Goal: Information Seeking & Learning: Find specific page/section

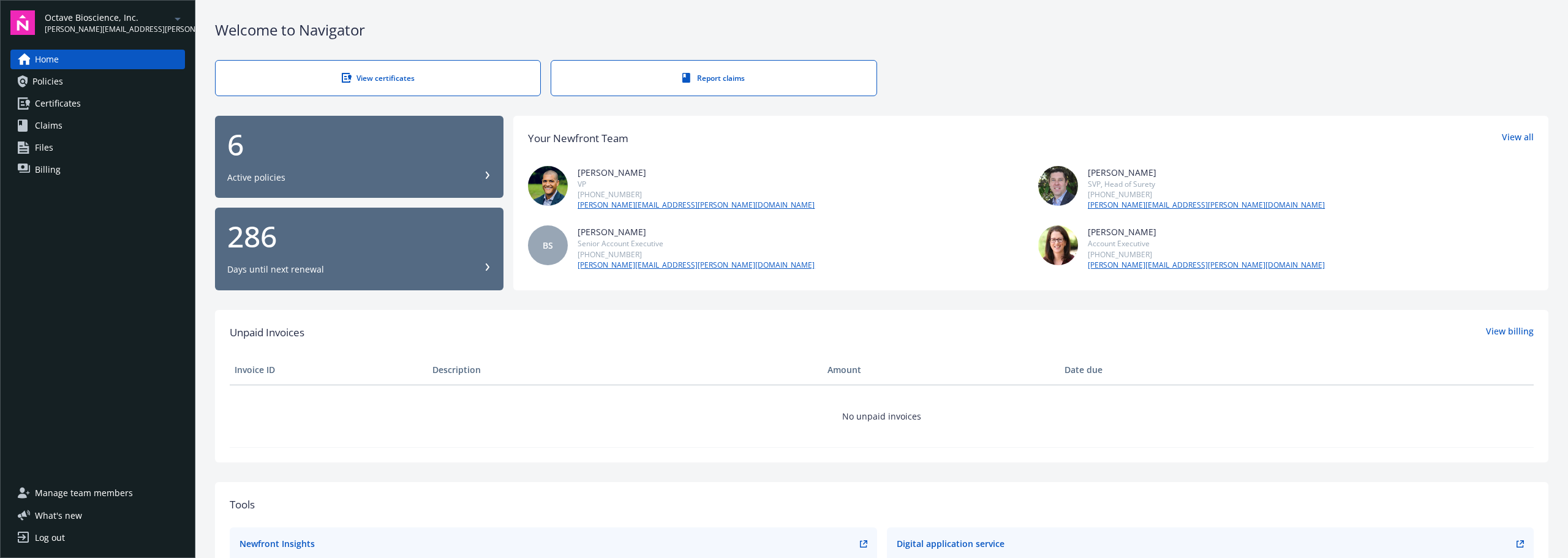
click at [80, 149] on link "Files" at bounding box center [98, 147] width 175 height 20
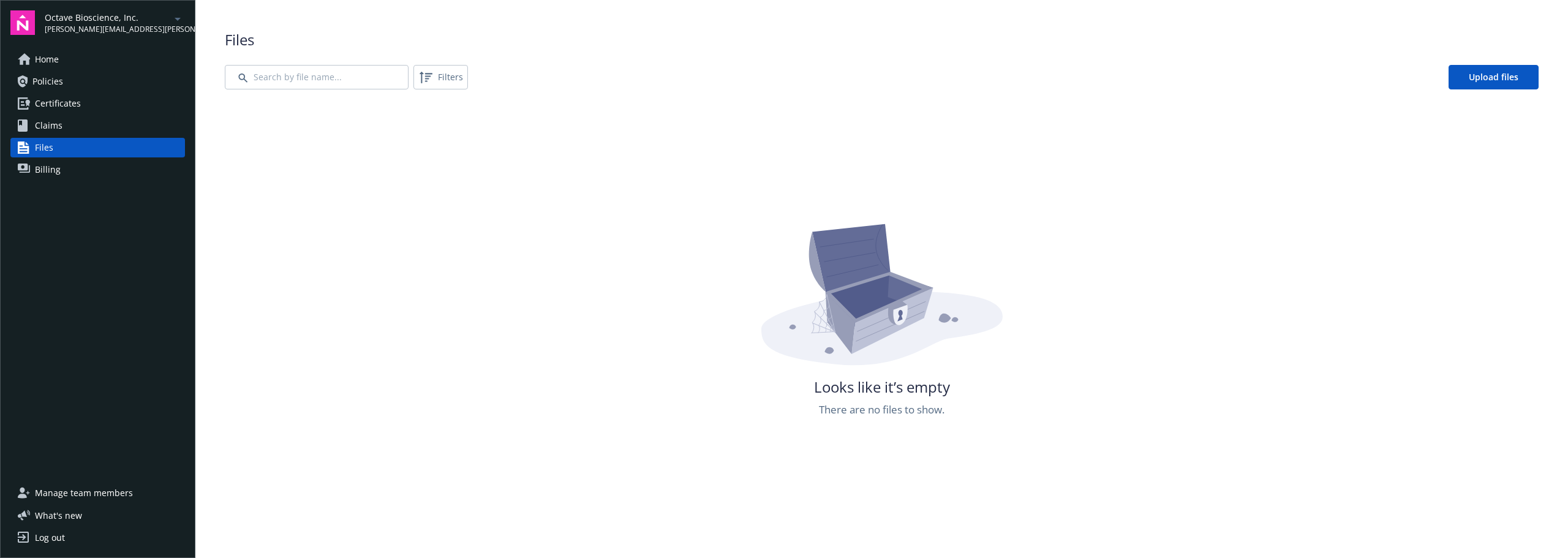
click at [83, 57] on link "Home" at bounding box center [98, 59] width 175 height 20
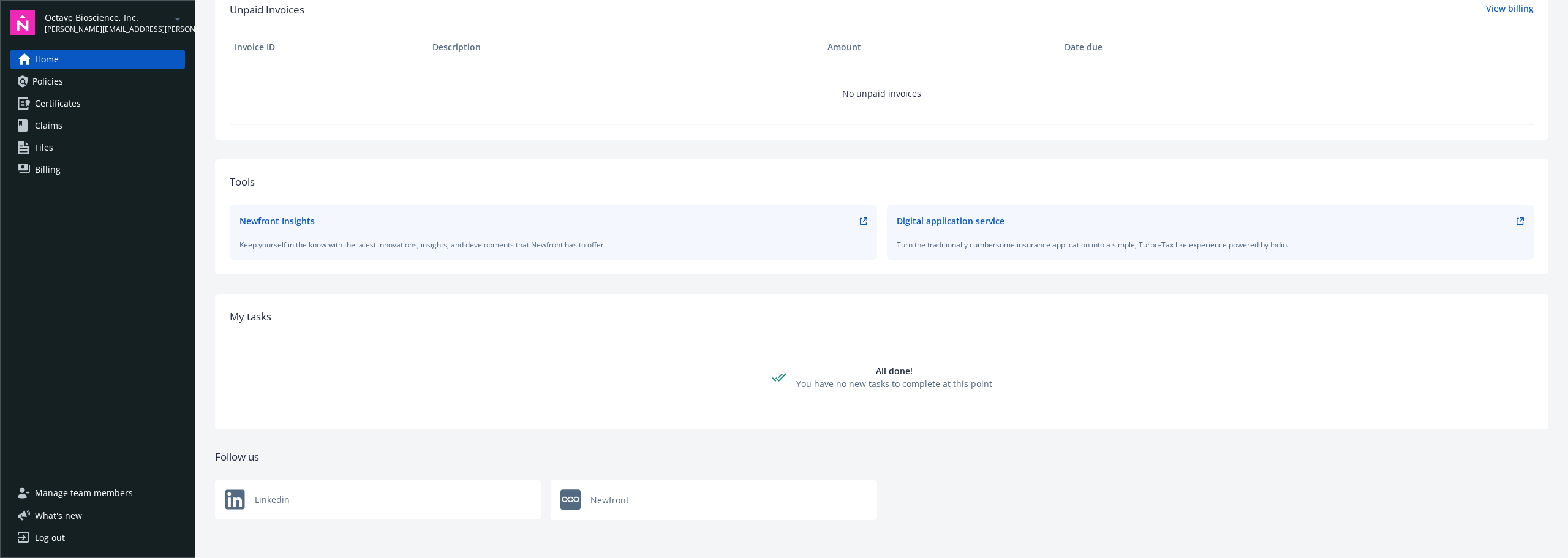
scroll to position [324, 0]
click at [66, 91] on link "Policies" at bounding box center [98, 81] width 175 height 20
